Goal: Task Accomplishment & Management: Use online tool/utility

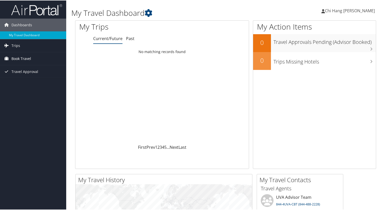
click at [17, 57] on span "Book Travel" at bounding box center [21, 58] width 20 height 13
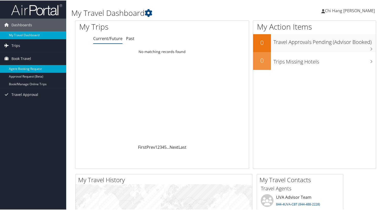
click at [26, 68] on link "Agent Booking Request" at bounding box center [33, 68] width 66 height 8
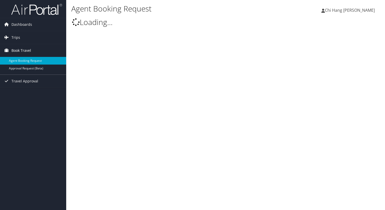
select select "uva@cbtravel.com"
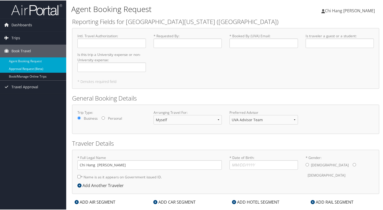
click at [20, 64] on link "Approval Request (Beta)" at bounding box center [33, 68] width 66 height 8
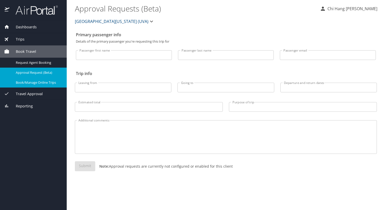
click at [21, 80] on span "Book/Manage Online Trips" at bounding box center [38, 82] width 45 height 5
